Goal: Task Accomplishment & Management: Manage account settings

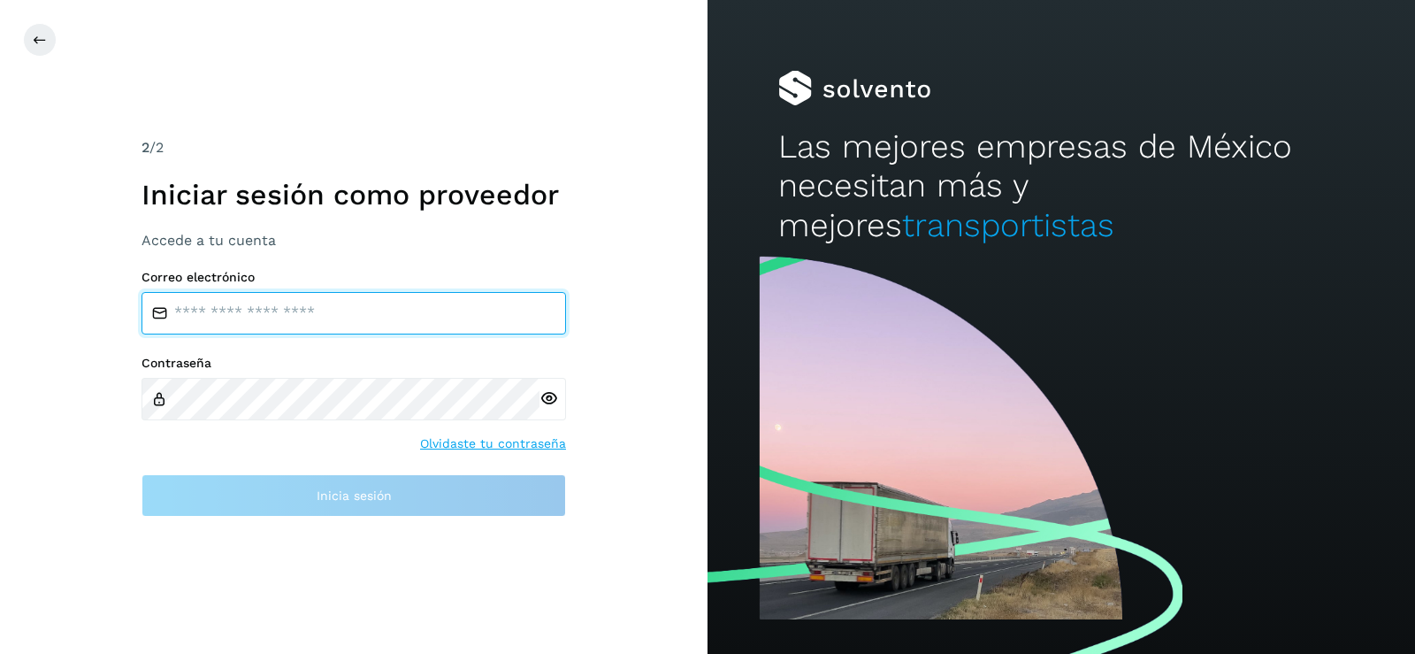
click at [435, 313] on input "email" at bounding box center [354, 313] width 425 height 42
type input "**********"
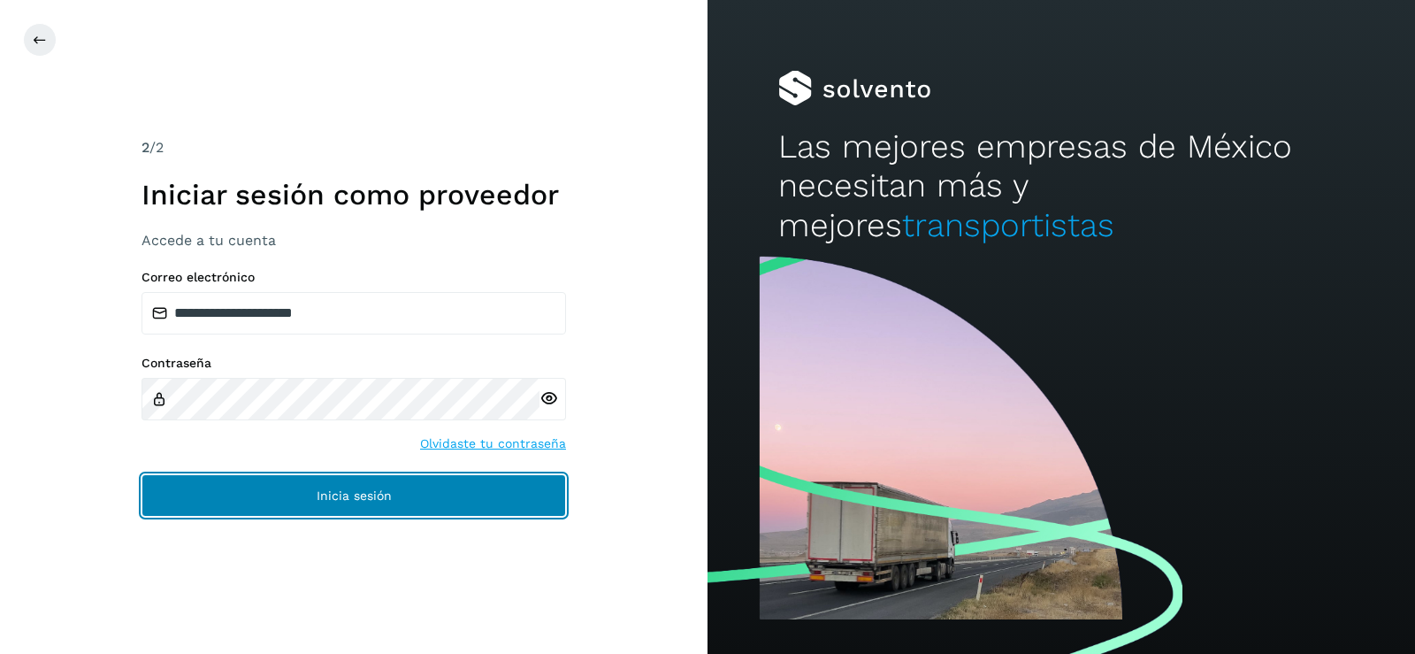
click at [480, 483] on button "Inicia sesión" at bounding box center [354, 495] width 425 height 42
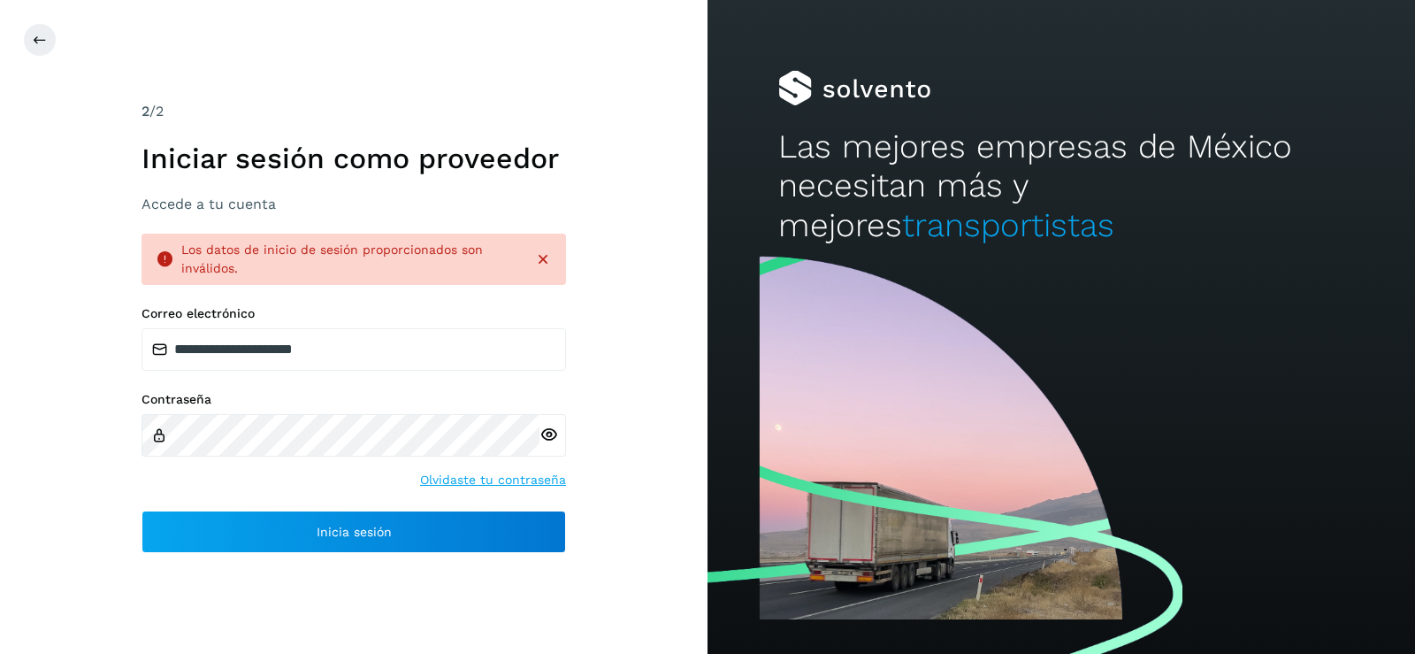
click at [539, 254] on icon at bounding box center [543, 259] width 18 height 18
